Goal: Find specific page/section: Find specific page/section

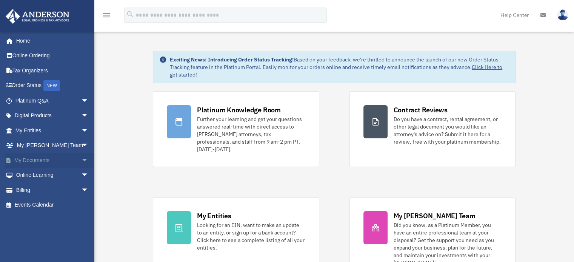
click at [81, 162] on span "arrow_drop_down" at bounding box center [88, 160] width 15 height 15
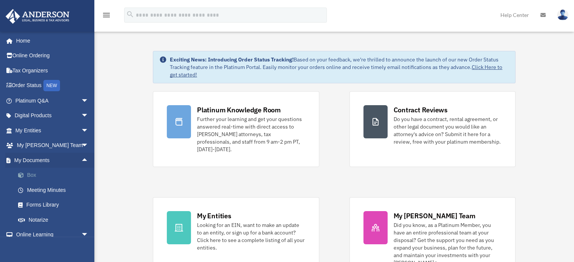
click at [32, 173] on link "Box" at bounding box center [55, 175] width 89 height 15
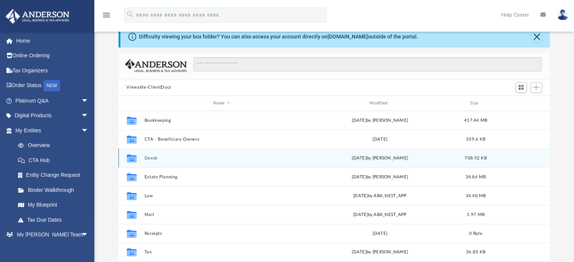
scroll to position [25, 0]
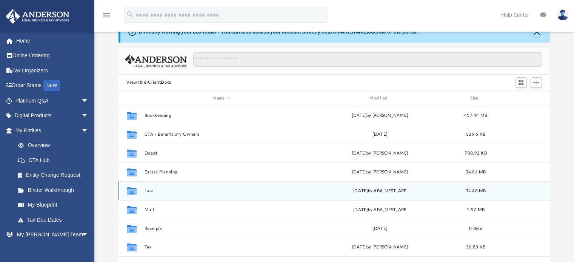
click at [146, 191] on button "Law" at bounding box center [221, 191] width 155 height 5
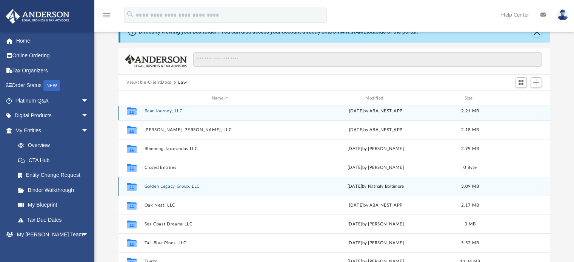
scroll to position [0, 0]
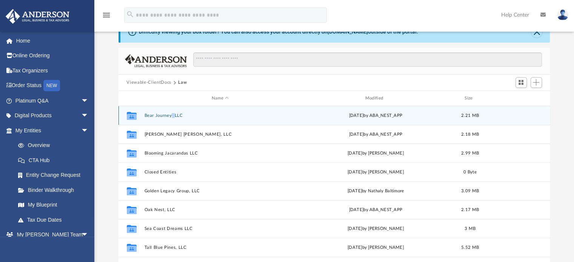
drag, startPoint x: 175, startPoint y: 112, endPoint x: 170, endPoint y: 114, distance: 5.4
click at [170, 114] on div "Collaborated Folder Bear Journey, LLC [DATE] by ABA_NEST_APP 2.21 MB" at bounding box center [334, 115] width 432 height 19
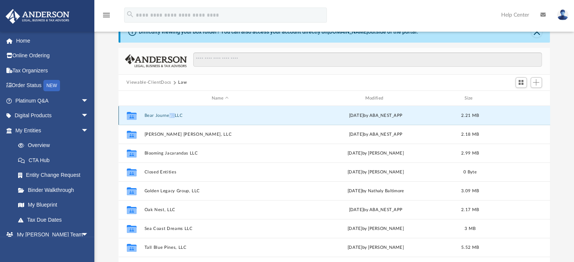
click at [170, 114] on button "Bear Journey, LLC" at bounding box center [220, 115] width 152 height 5
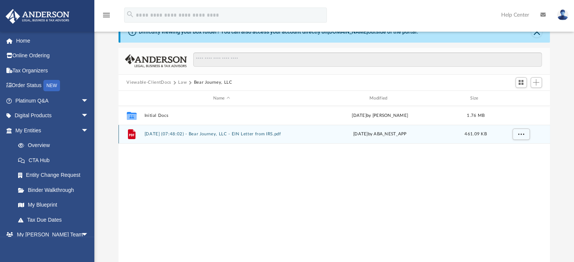
click at [203, 131] on div "File [DATE] (07:48:02) - Bear Journey, LLC - EIN Letter from IRS.pdf [DATE] by …" at bounding box center [334, 134] width 432 height 19
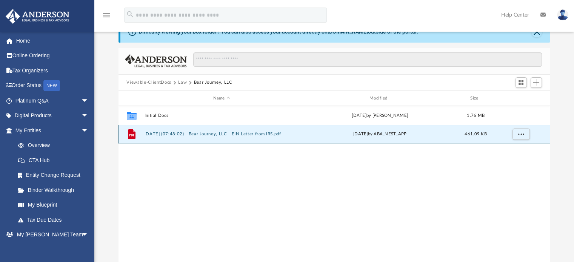
click at [203, 134] on button "[DATE] (07:48:02) - Bear Journey, LLC - EIN Letter from IRS.pdf" at bounding box center [221, 134] width 155 height 5
